Goal: Task Accomplishment & Management: Manage account settings

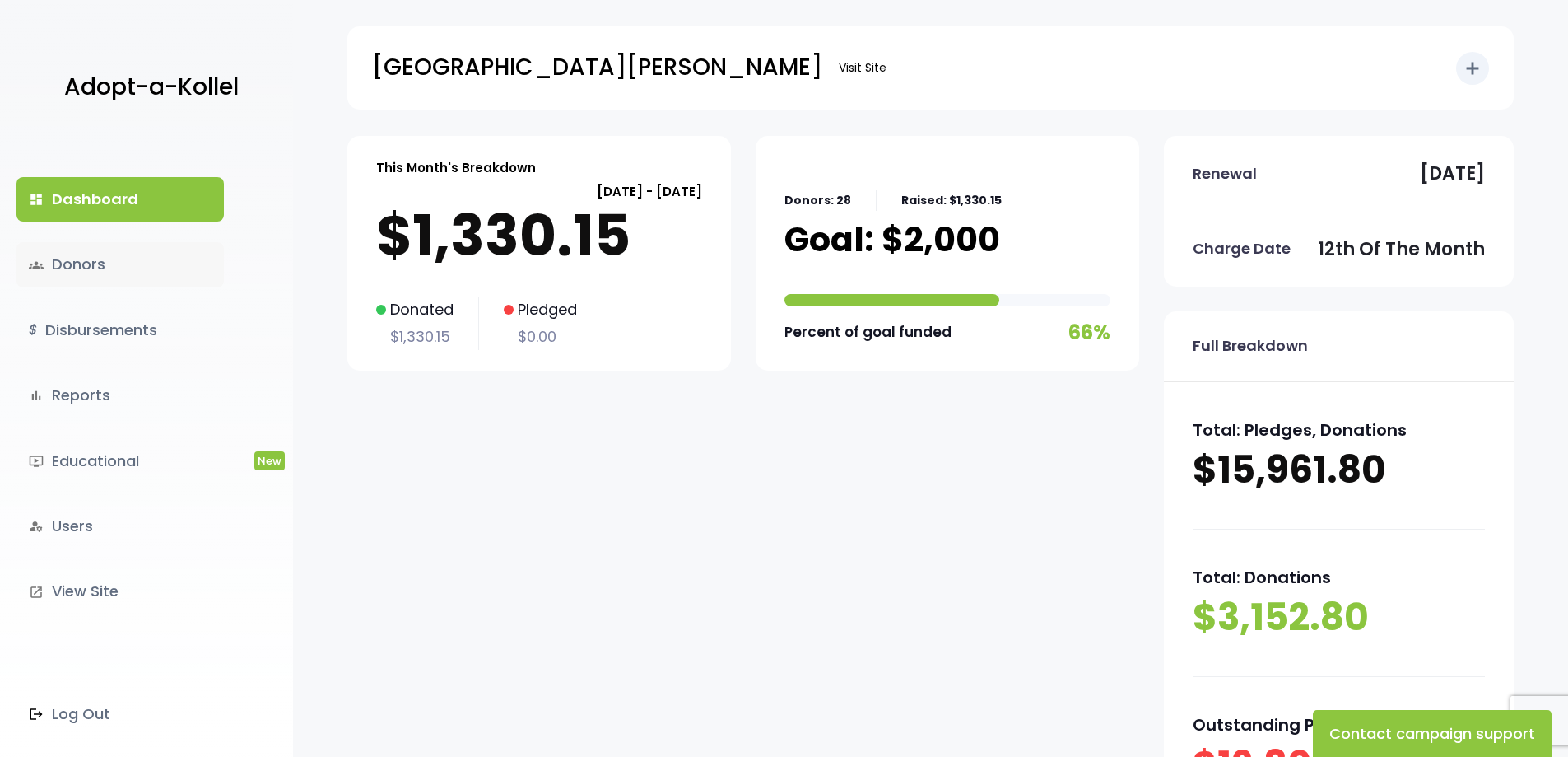
click at [75, 256] on link "groups Donors" at bounding box center [120, 264] width 208 height 44
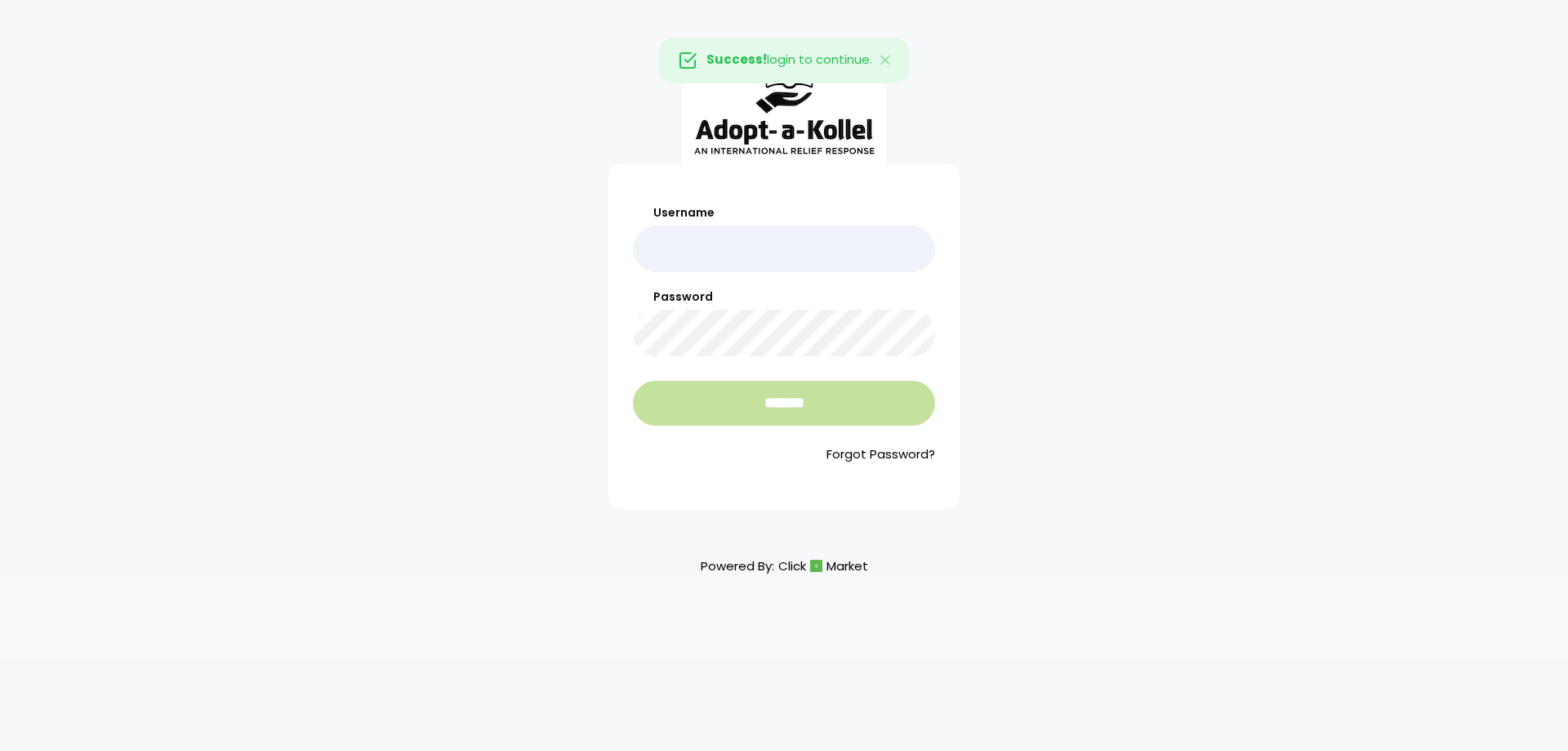
type input "******"
click at [833, 403] on input "*******" at bounding box center [784, 403] width 302 height 45
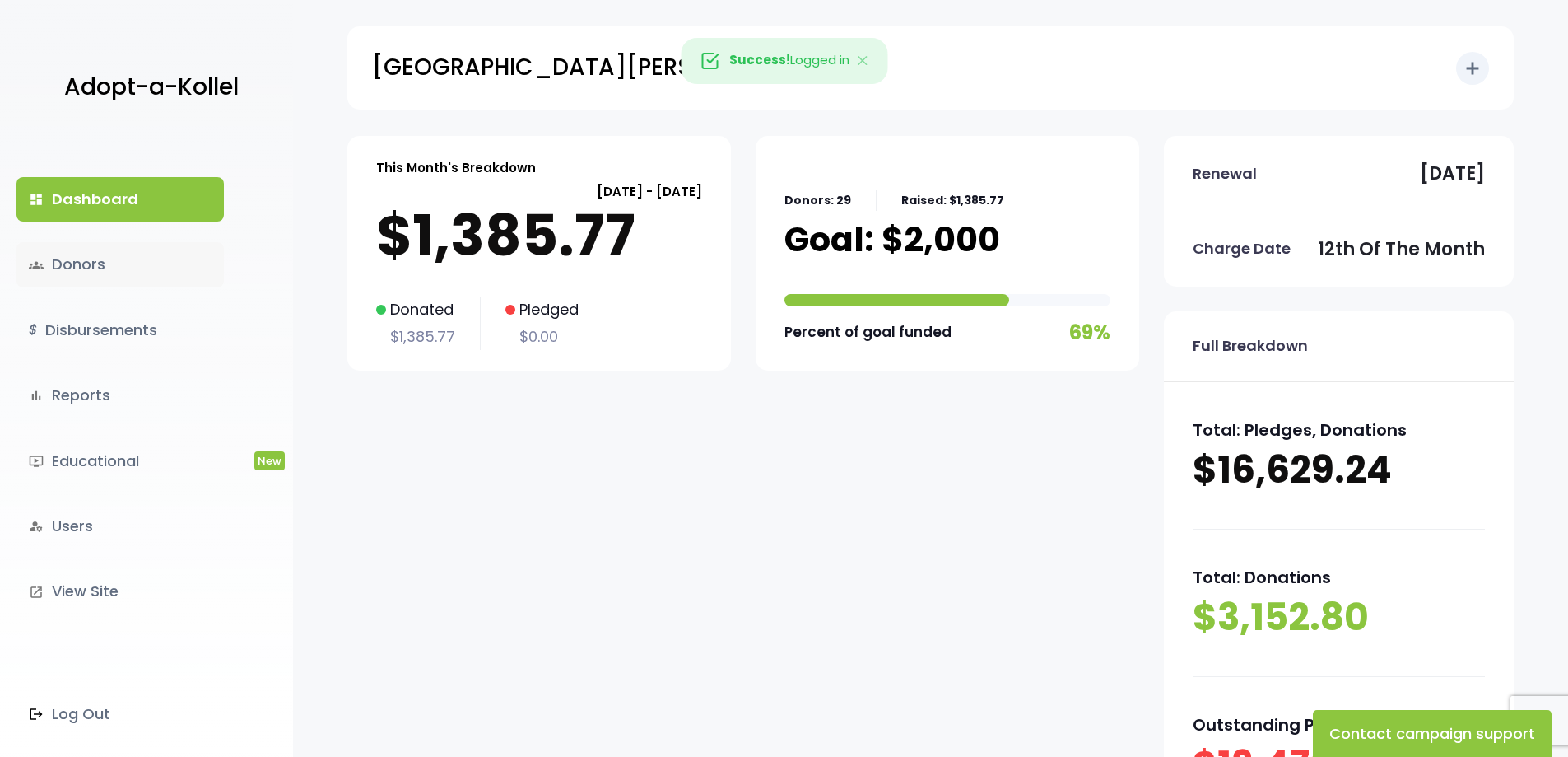
click at [78, 249] on link "groups Donors" at bounding box center [120, 264] width 208 height 44
